Goal: Transaction & Acquisition: Purchase product/service

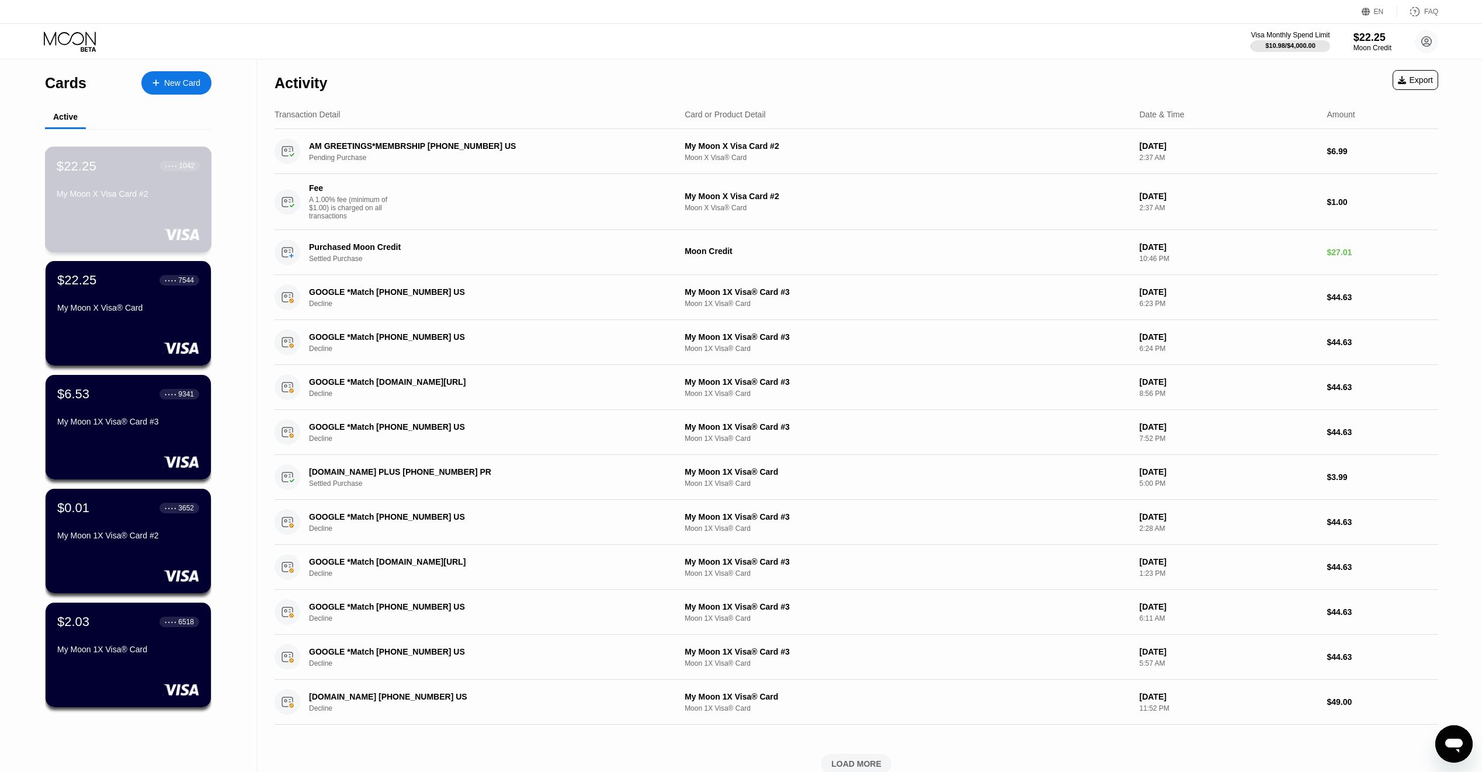
click at [116, 184] on div "$22.25 ● ● ● ● 1042 My Moon X Visa Card #2" at bounding box center [128, 180] width 143 height 45
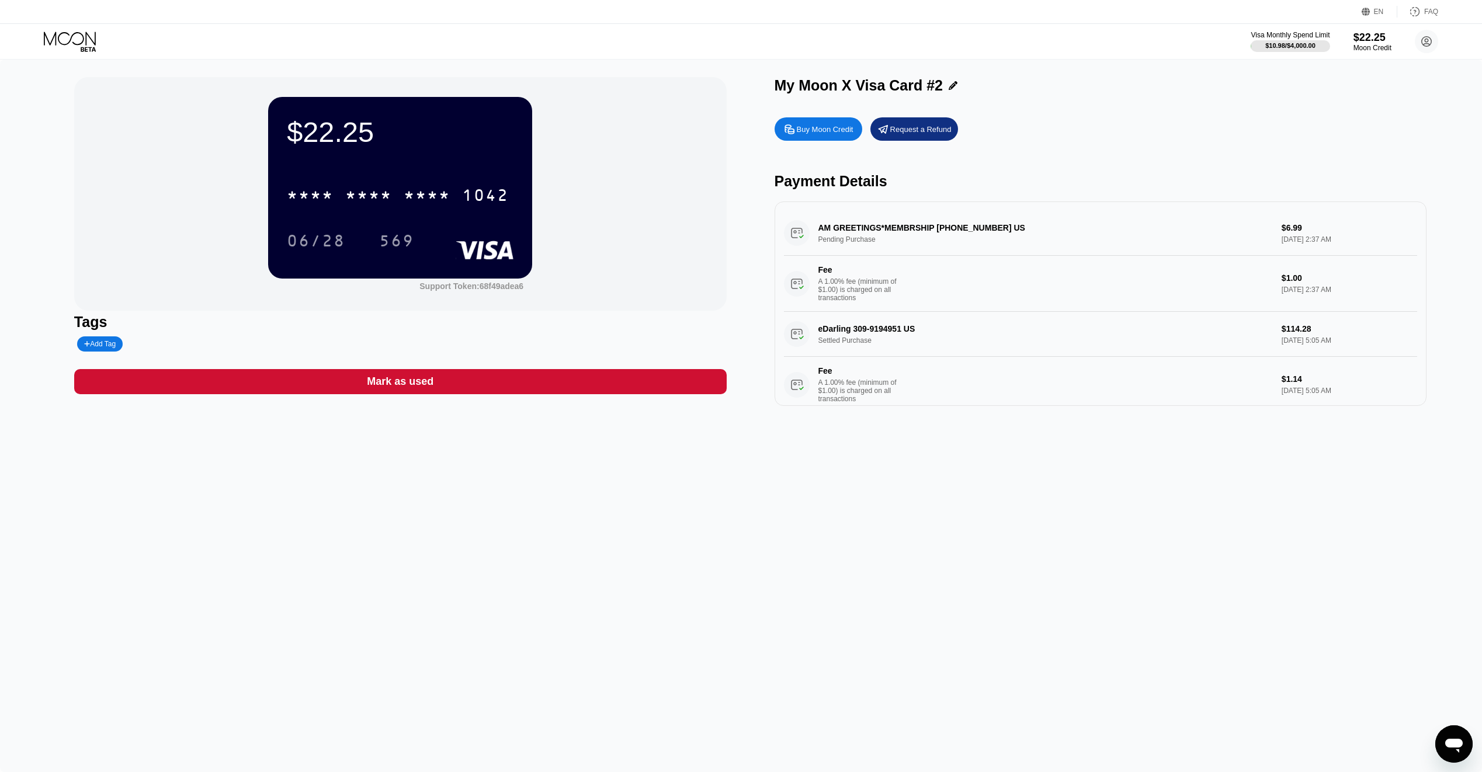
click at [831, 131] on div "Buy Moon Credit" at bounding box center [825, 129] width 57 height 10
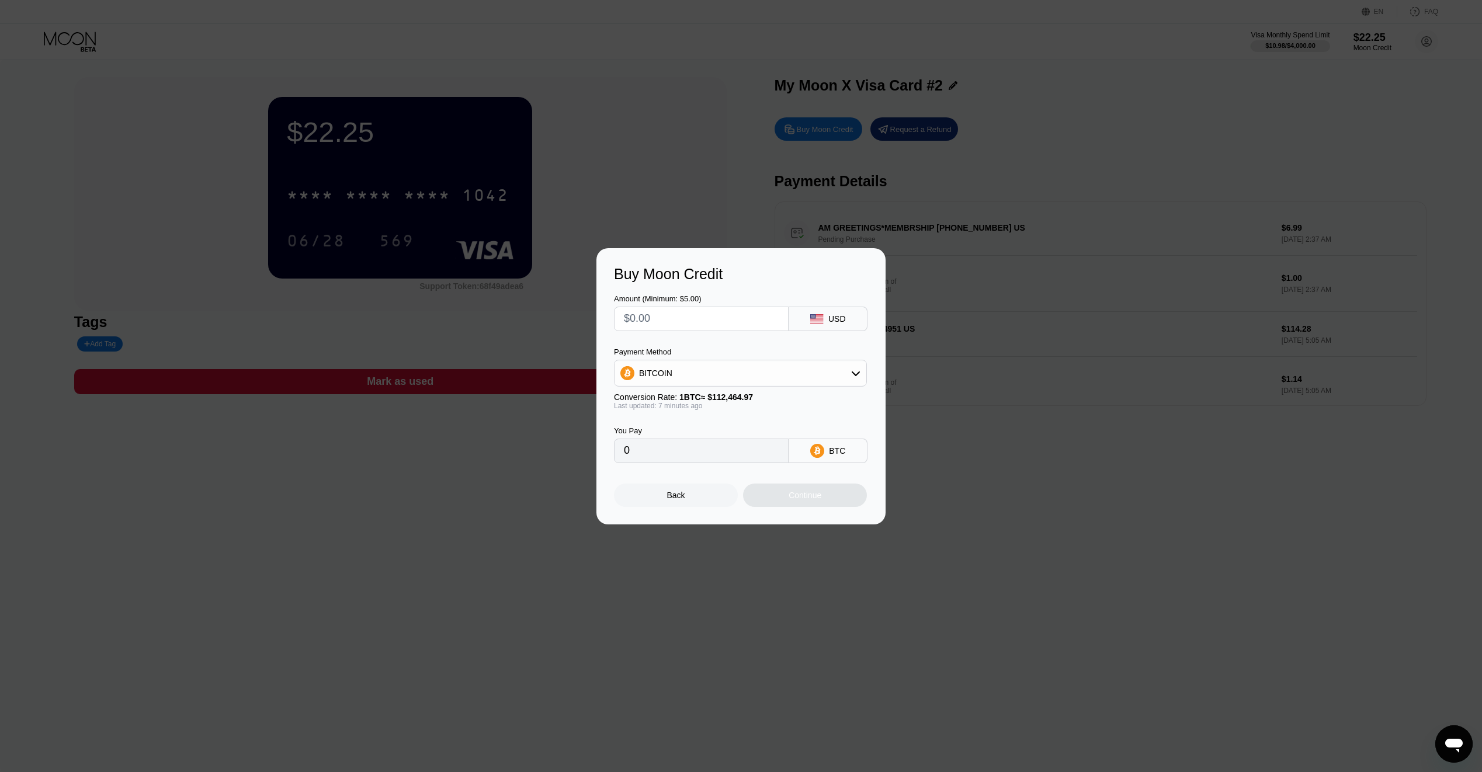
click at [716, 313] on input "text" at bounding box center [701, 318] width 155 height 23
click at [471, 367] on div "Buy Moon Credit Amount (Minimum: $5.00) USD Payment Method BITCOIN Conversion R…" at bounding box center [741, 386] width 1482 height 276
click at [668, 497] on div "Back" at bounding box center [676, 495] width 18 height 9
